Goal: Information Seeking & Learning: Learn about a topic

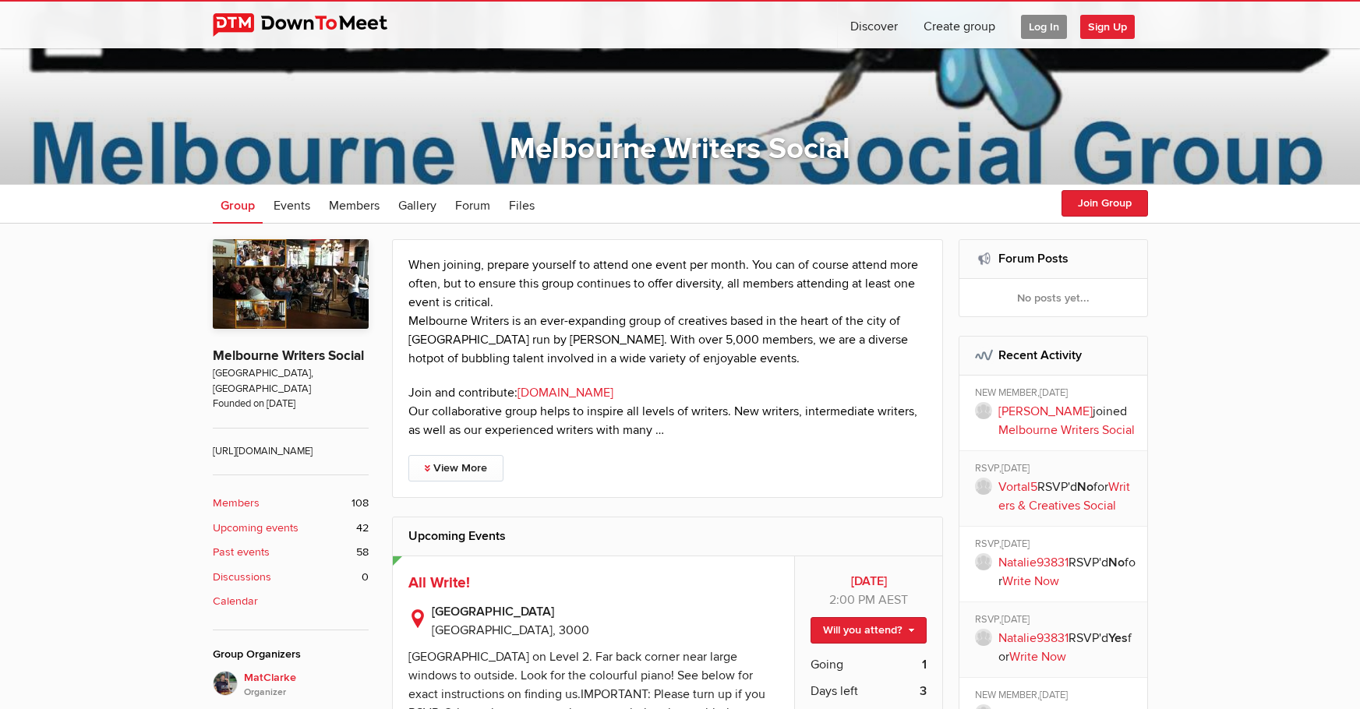
scroll to position [234, 0]
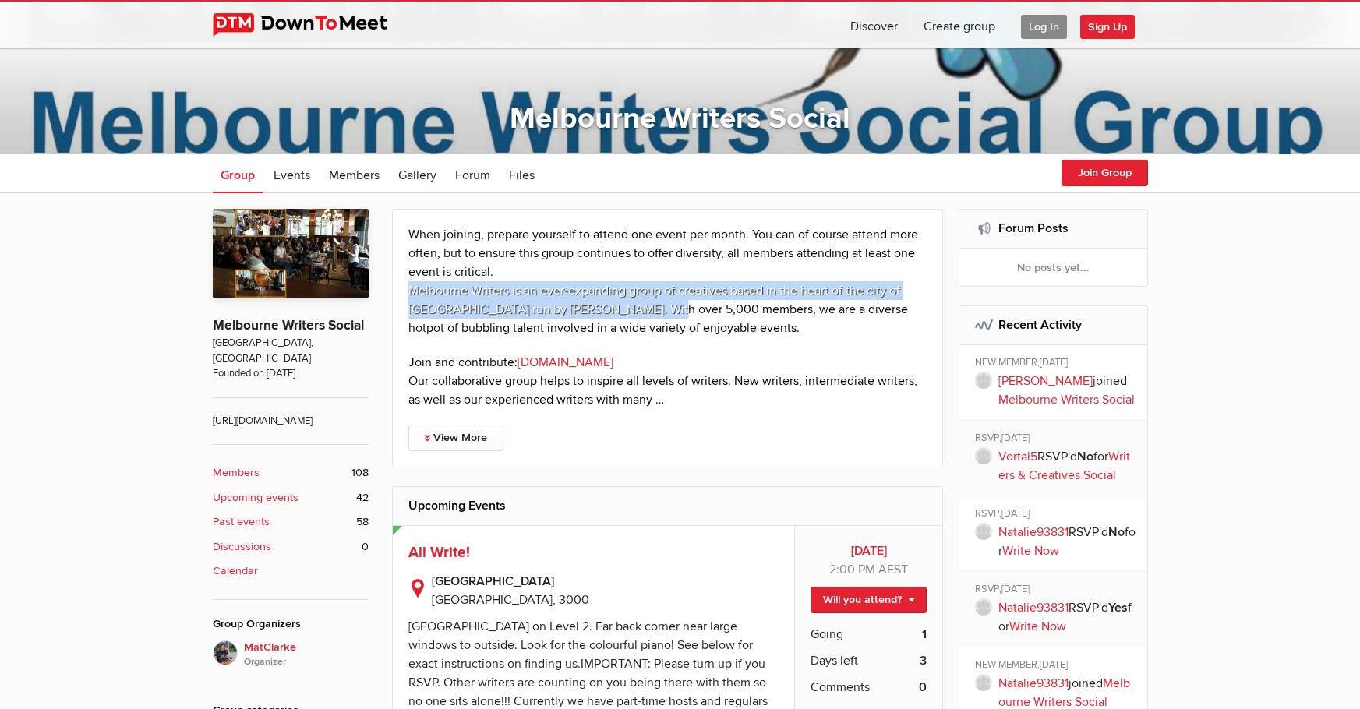
drag, startPoint x: 408, startPoint y: 289, endPoint x: 654, endPoint y: 314, distance: 247.5
click at [654, 314] on p "When joining, prepare yourself to attend one event per month. You can of course…" at bounding box center [667, 281] width 519 height 112
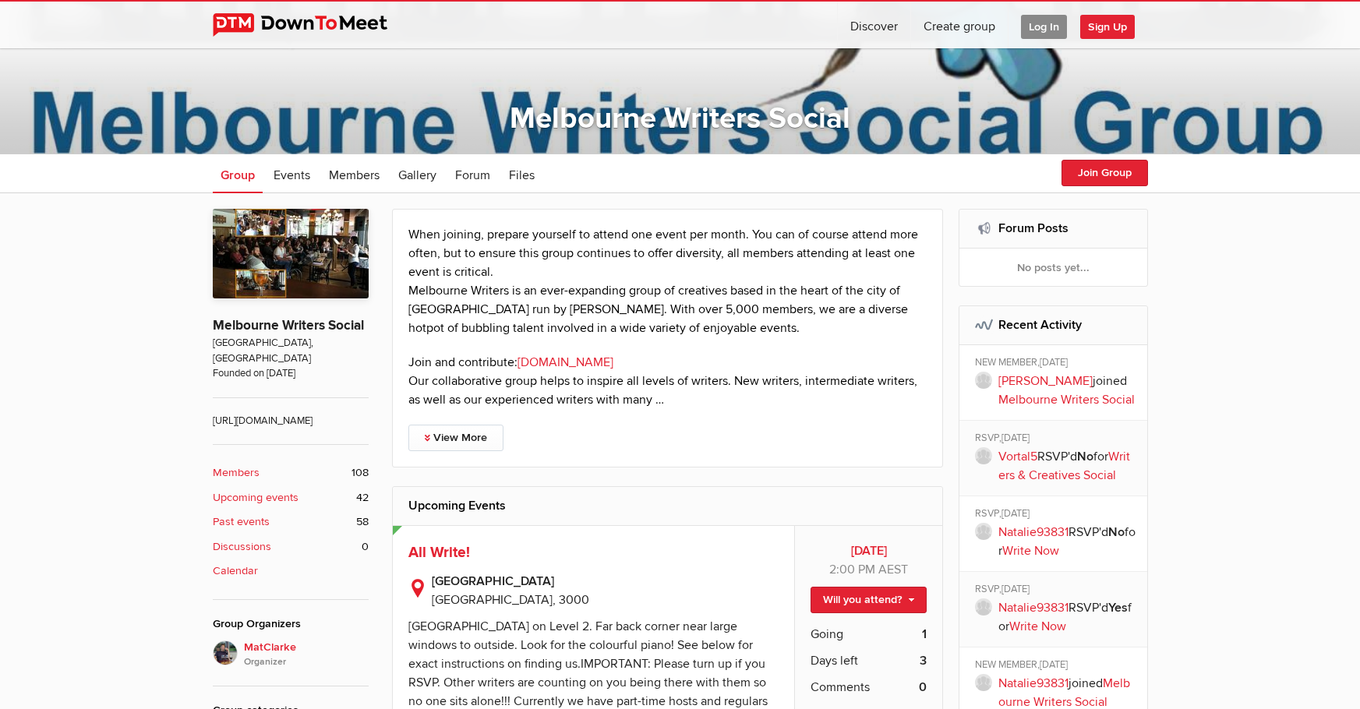
click at [452, 438] on link "View More" at bounding box center [455, 438] width 95 height 26
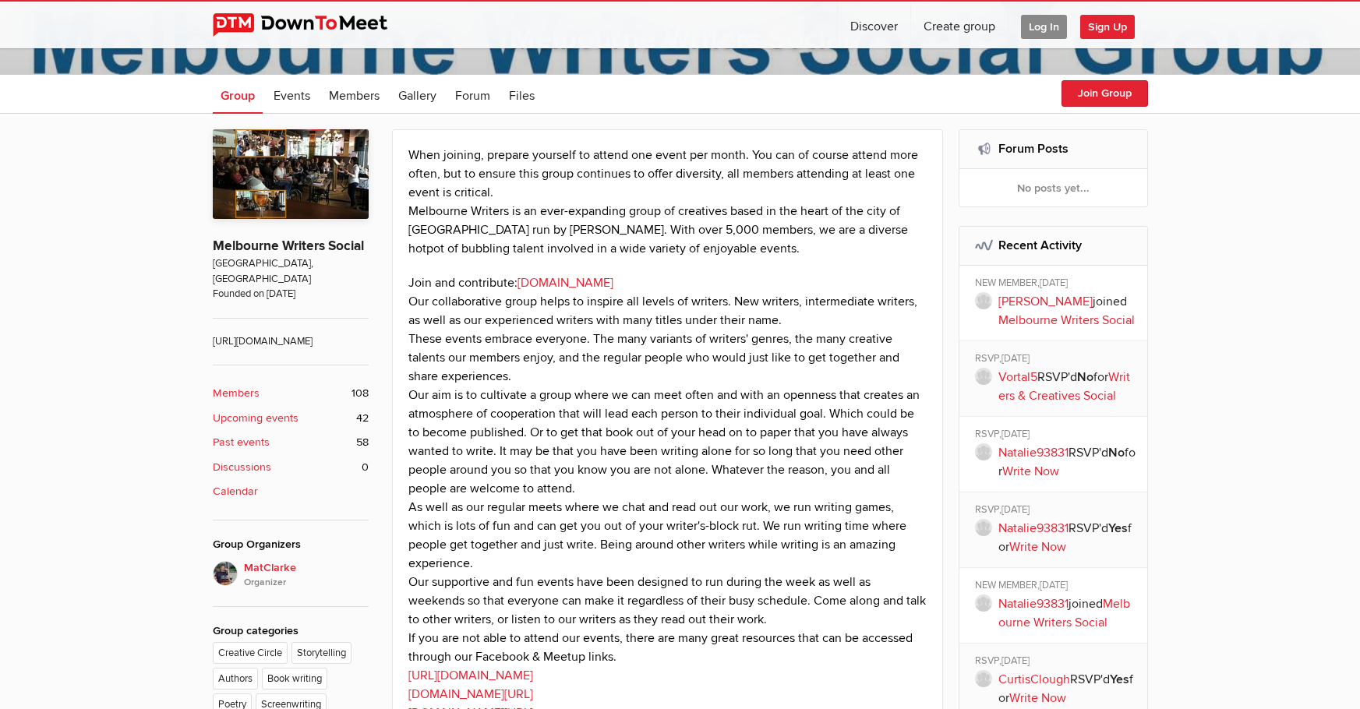
scroll to position [312, 0]
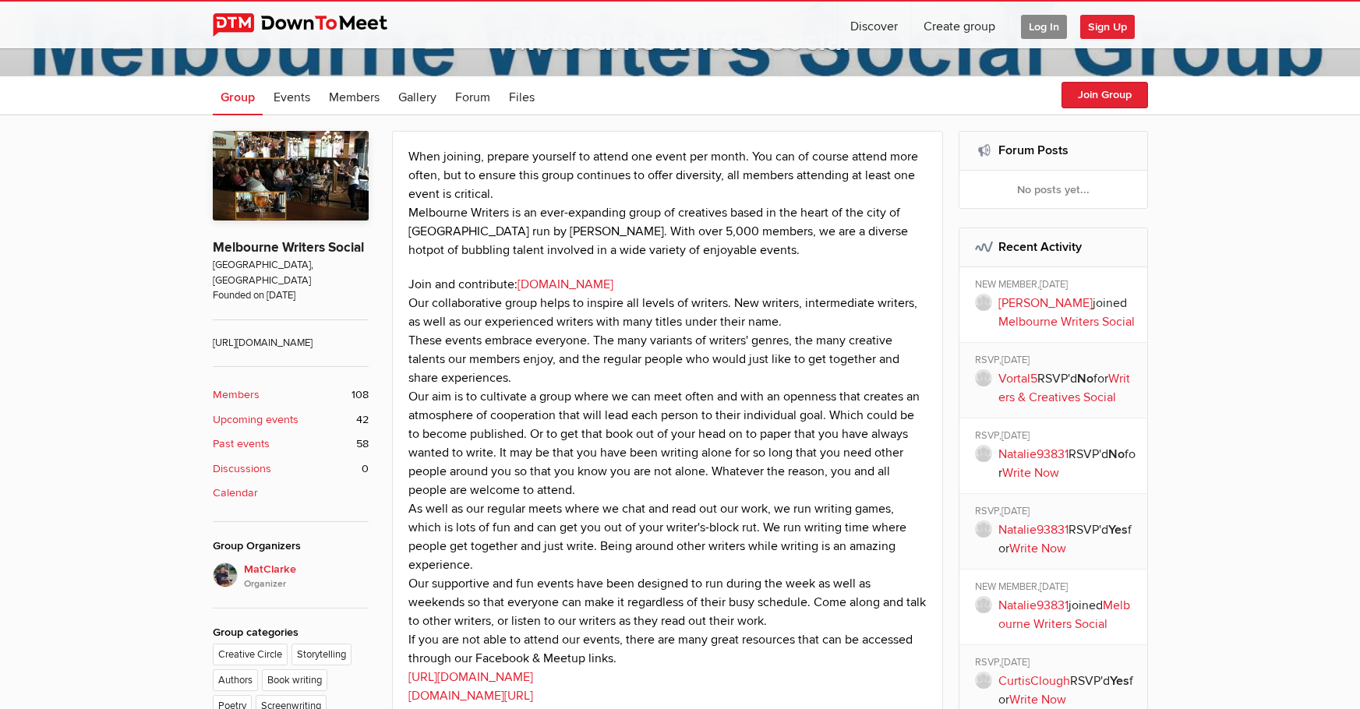
drag, startPoint x: 512, startPoint y: 518, endPoint x: 390, endPoint y: 160, distance: 378.5
copy div "Lore ipsumdo, sitamet consecte ad elitse doe tempo inc utlab. Etd mag al enimad…"
click at [751, 309] on p "Join and contribute: [DOMAIN_NAME] Our collaborative group helps to inspire all…" at bounding box center [667, 518] width 519 height 486
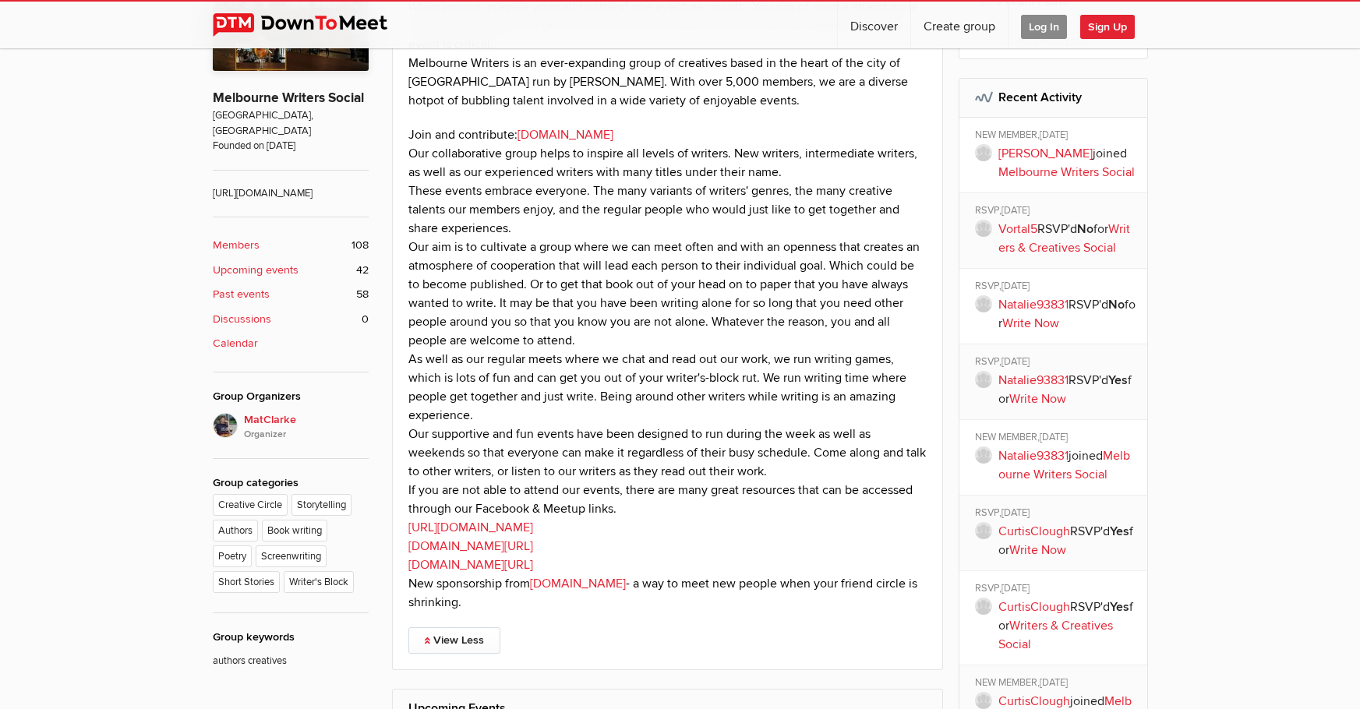
scroll to position [467, 0]
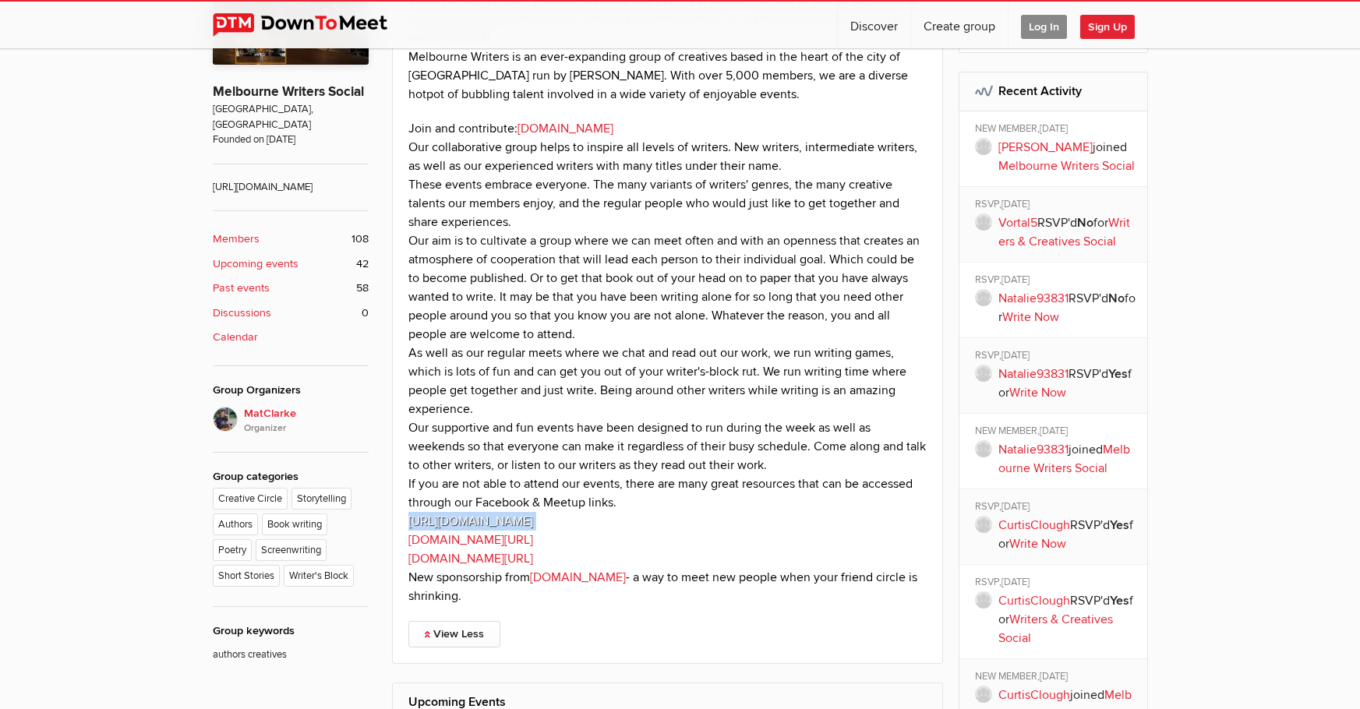
drag, startPoint x: 662, startPoint y: 520, endPoint x: 404, endPoint y: 530, distance: 257.3
click at [404, 530] on div "When joining, prepare yourself to attend one event per month. You can of course…" at bounding box center [668, 319] width 552 height 689
copy p "[URL][DOMAIN_NAME]"
